Goal: Go to known website: Access a specific website the user already knows

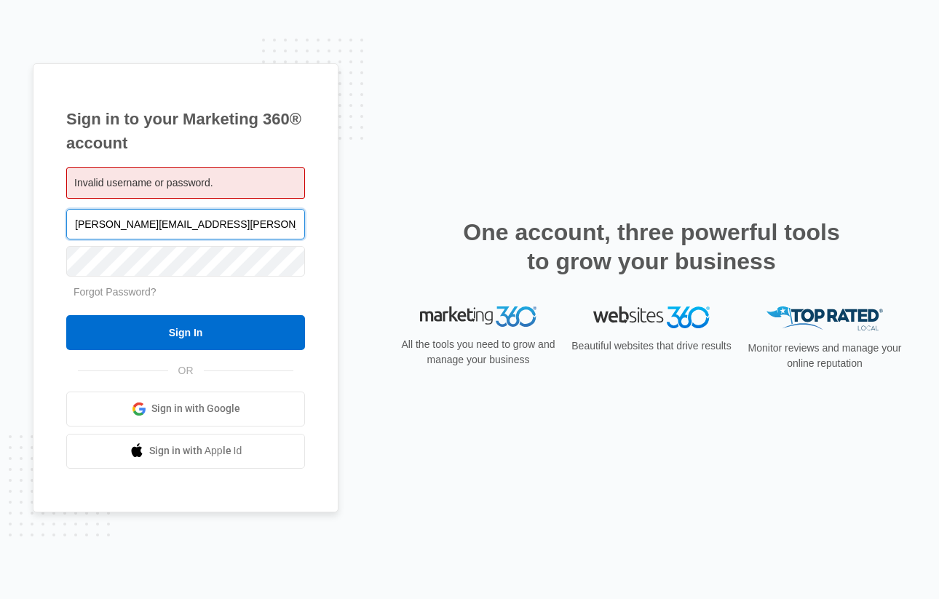
click at [228, 237] on input "joseph.yoo@madwire.com" at bounding box center [185, 224] width 239 height 31
click at [195, 233] on input "joseph.yoo@madwire.com" at bounding box center [185, 224] width 239 height 31
click at [209, 230] on input "joseph.yoo@madwire.com" at bounding box center [185, 224] width 239 height 31
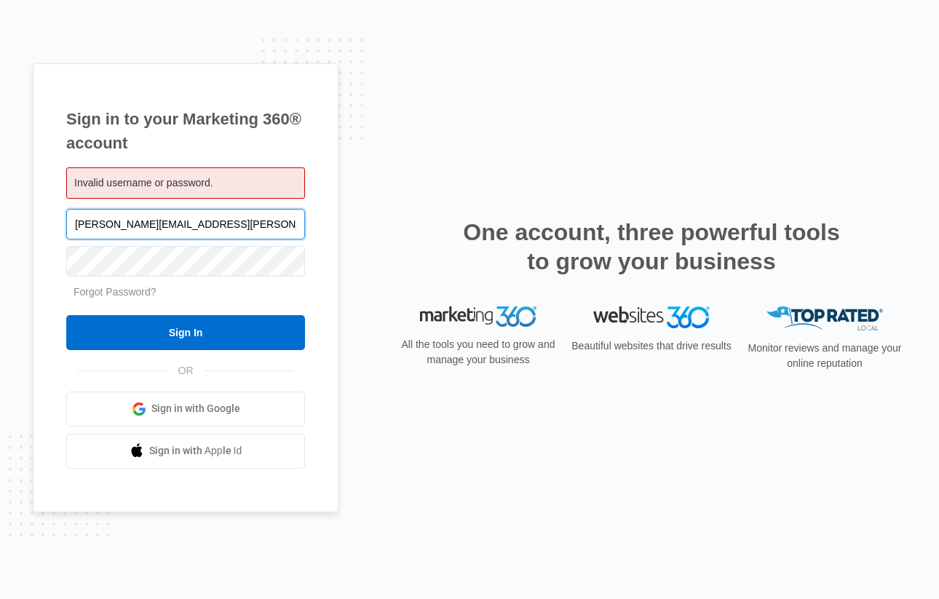
click at [0, 598] on com-1password-button at bounding box center [0, 599] width 0 height 0
